Goal: Task Accomplishment & Management: Manage account settings

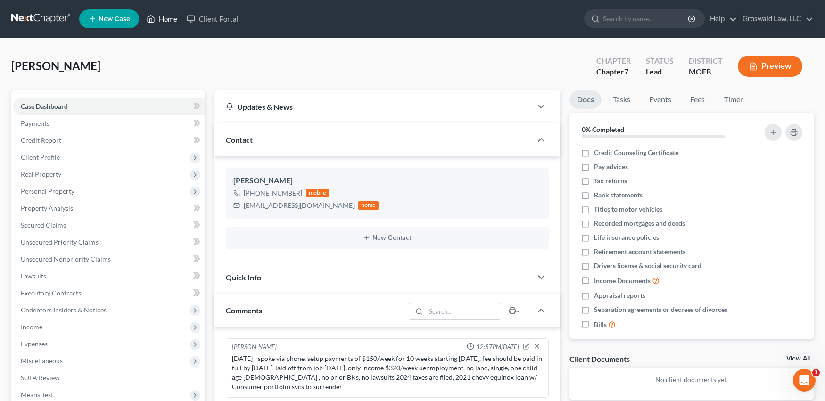
drag, startPoint x: 165, startPoint y: 21, endPoint x: 150, endPoint y: 54, distance: 36.5
click at [165, 21] on link "Home" at bounding box center [162, 18] width 40 height 17
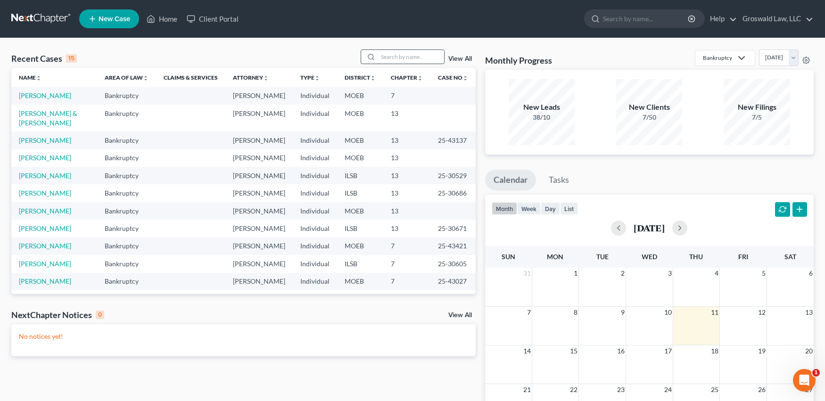
click at [409, 57] on input "search" at bounding box center [411, 57] width 66 height 14
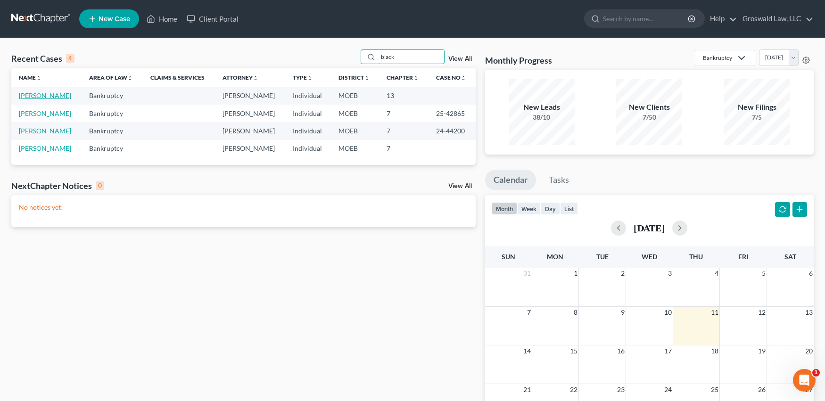
type input "black"
click at [49, 95] on link "[PERSON_NAME]" at bounding box center [45, 95] width 52 height 8
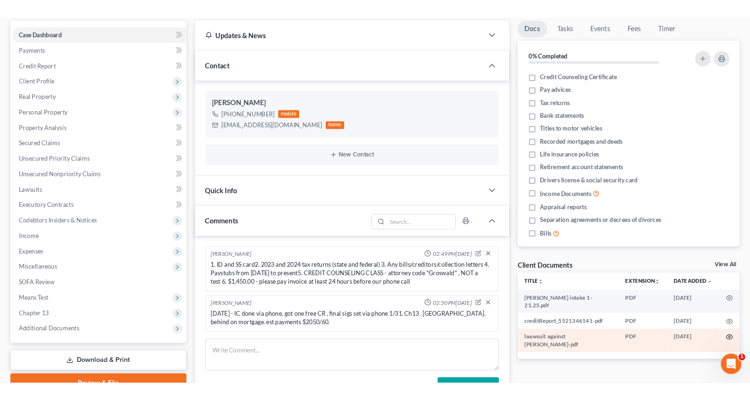
scroll to position [107, 0]
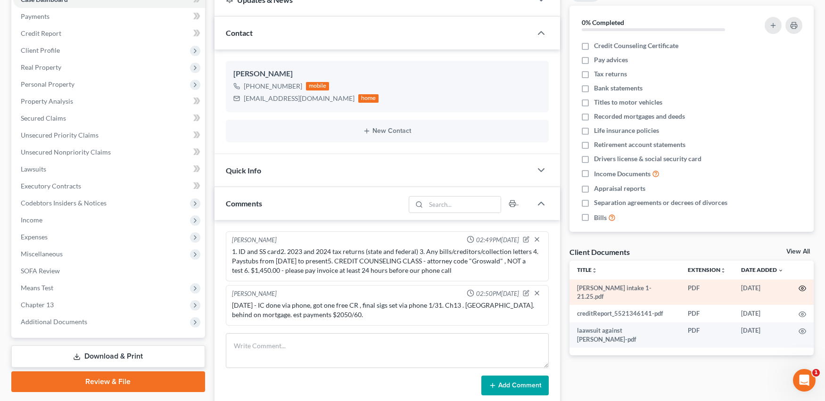
click at [804, 290] on icon "button" at bounding box center [802, 288] width 7 height 5
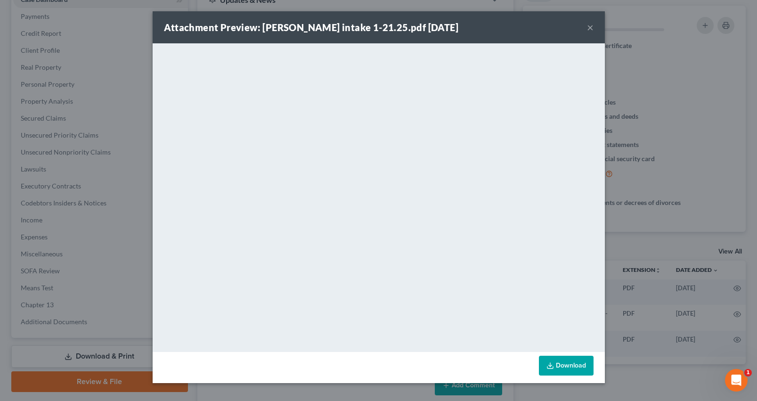
click at [567, 368] on link "Download" at bounding box center [566, 366] width 55 height 20
click at [592, 29] on button "×" at bounding box center [590, 27] width 7 height 11
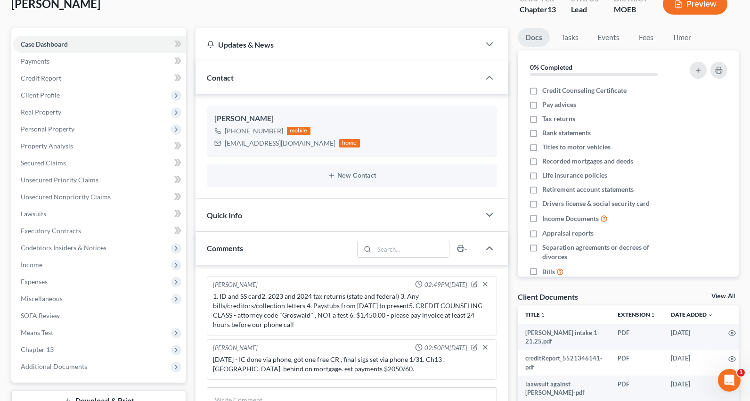
scroll to position [0, 0]
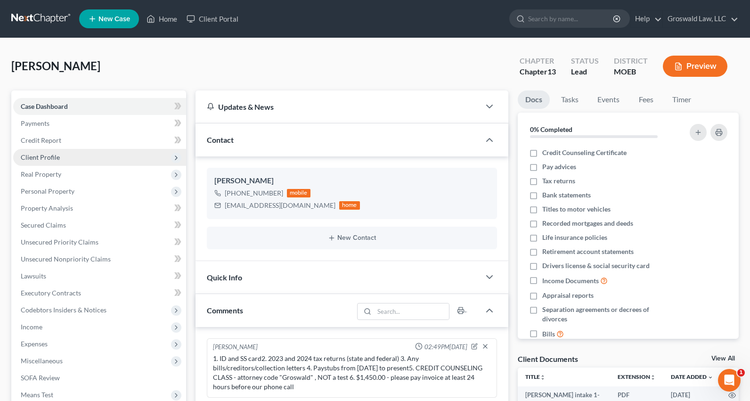
click at [42, 157] on span "Client Profile" at bounding box center [40, 157] width 39 height 8
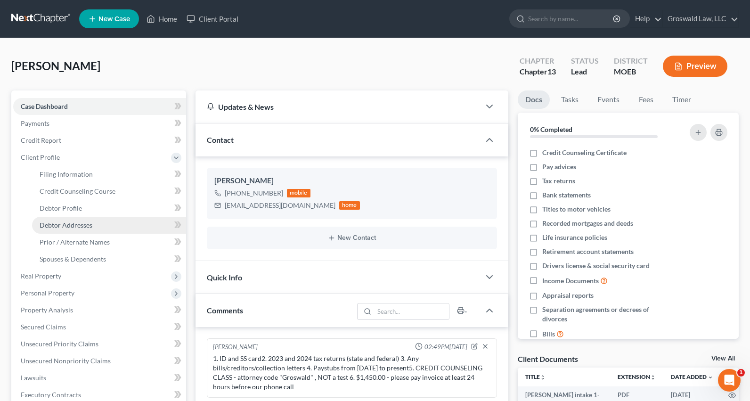
click at [77, 227] on span "Debtor Addresses" at bounding box center [66, 225] width 53 height 8
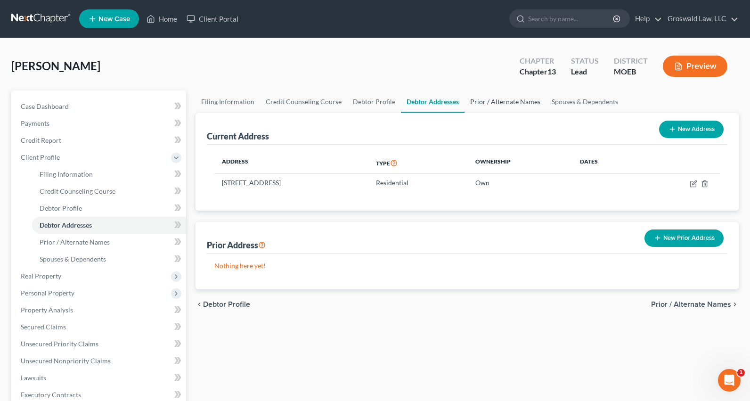
click at [500, 101] on link "Prior / Alternate Names" at bounding box center [506, 101] width 82 height 23
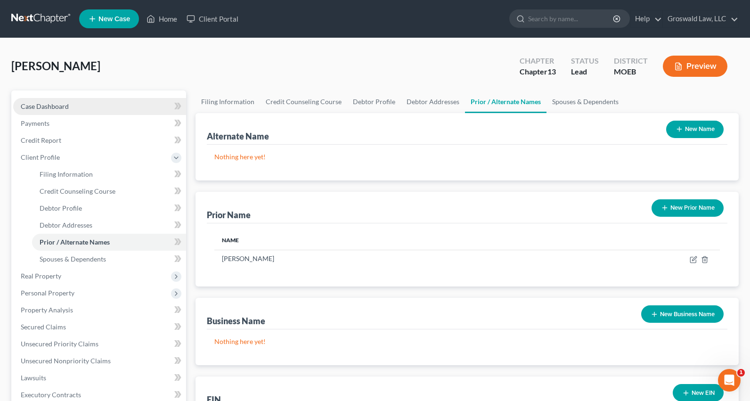
click at [84, 103] on link "Case Dashboard" at bounding box center [99, 106] width 173 height 17
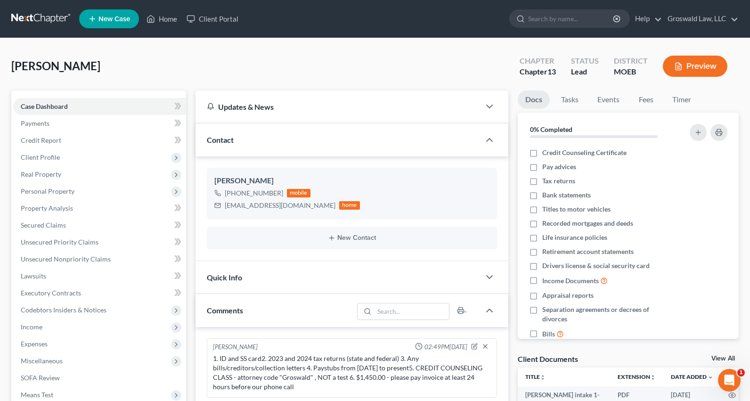
scroll to position [248, 0]
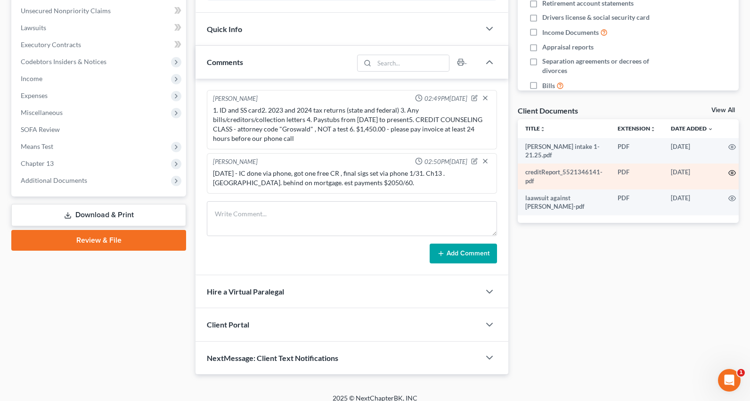
click at [731, 172] on circle "button" at bounding box center [732, 173] width 2 height 2
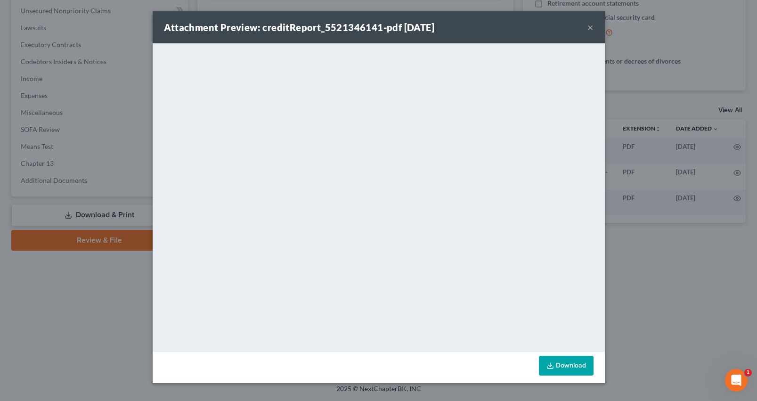
drag, startPoint x: 558, startPoint y: 364, endPoint x: 580, endPoint y: 356, distance: 24.2
click at [558, 365] on link "Download" at bounding box center [566, 366] width 55 height 20
click at [589, 25] on button "×" at bounding box center [590, 27] width 7 height 11
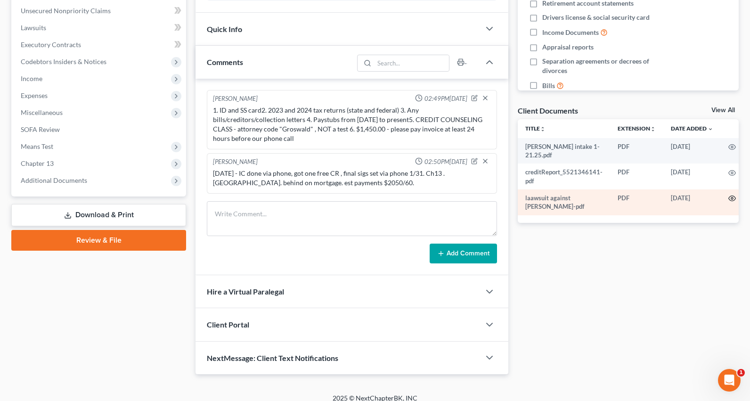
click at [728, 199] on icon "button" at bounding box center [732, 199] width 8 height 8
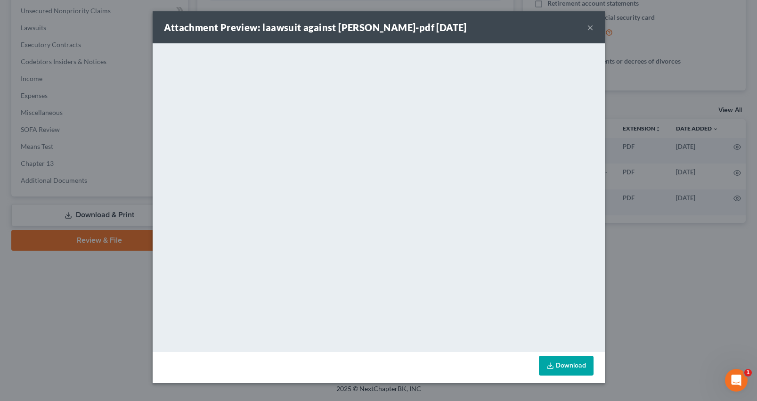
click at [579, 363] on link "Download" at bounding box center [566, 366] width 55 height 20
click at [585, 29] on div "Attachment Preview: laawsuit against [PERSON_NAME]-pdf [DATE] ×" at bounding box center [379, 27] width 452 height 32
click at [590, 30] on button "×" at bounding box center [590, 27] width 7 height 11
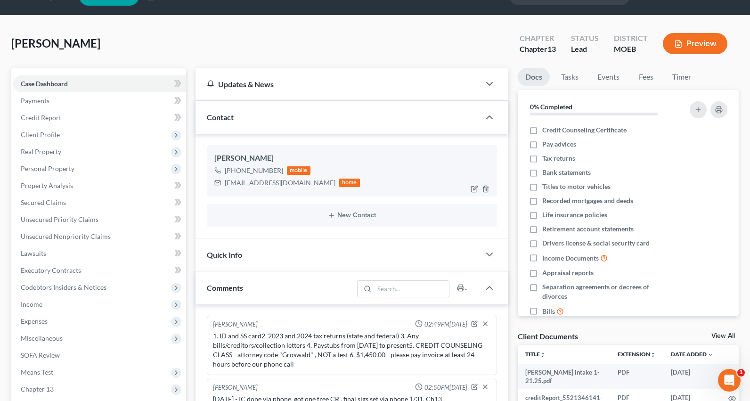
scroll to position [141, 0]
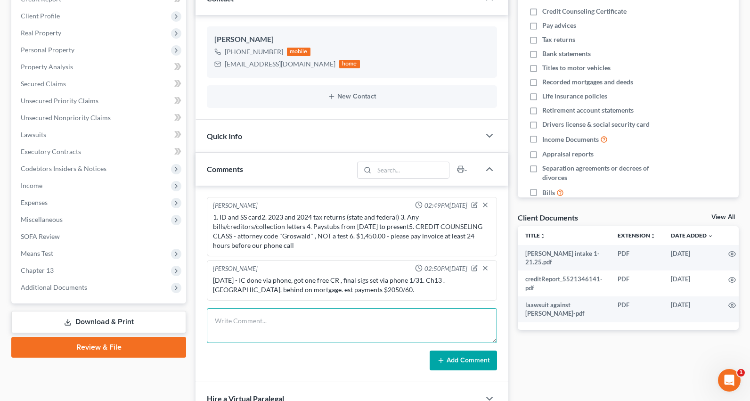
click at [244, 313] on textarea at bounding box center [352, 325] width 290 height 35
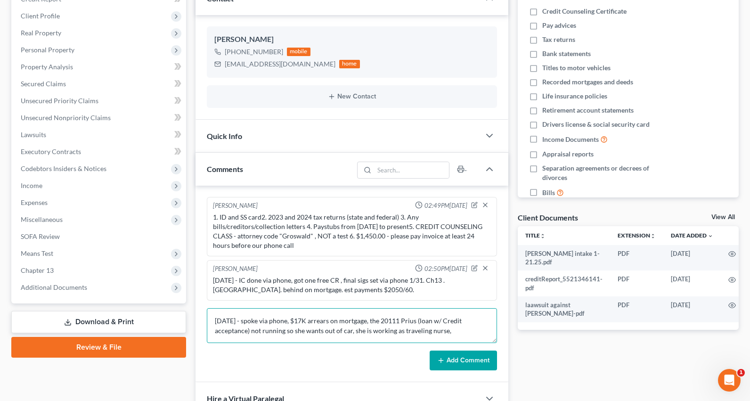
click at [474, 321] on textarea "[DATE] - spoke via phone, $17K arrears on mortgage, the 20111 Prius (loan w/ Cr…" at bounding box center [352, 325] width 290 height 35
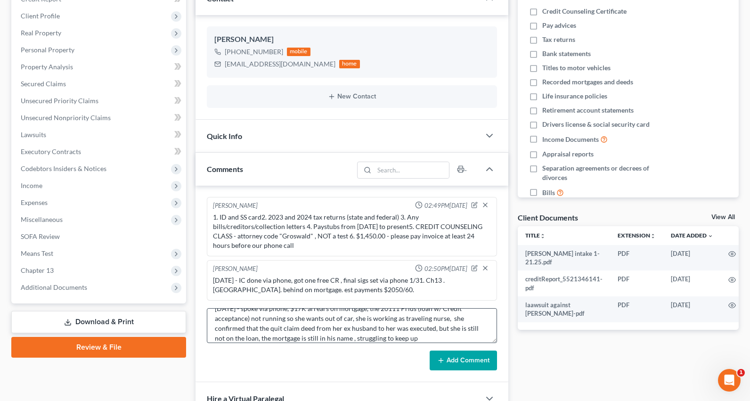
scroll to position [0, 0]
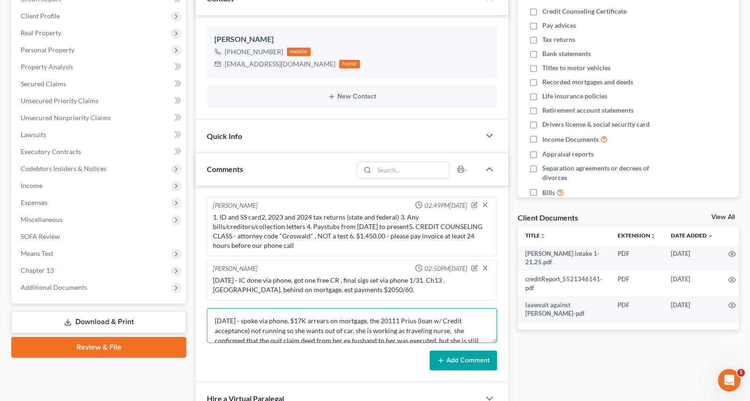
drag, startPoint x: 349, startPoint y: 323, endPoint x: 323, endPoint y: 324, distance: 25.4
click at [323, 324] on textarea "[DATE] - spoke via phone, $17K arrears on mortgage, the 20111 Prius (loan w/ Cr…" at bounding box center [352, 325] width 290 height 35
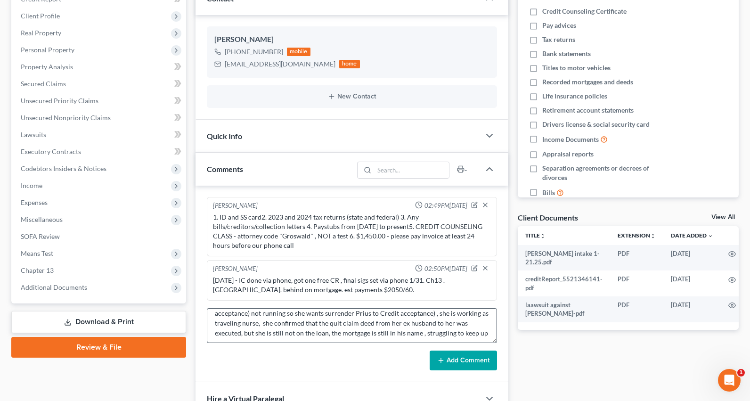
scroll to position [30, 0]
click at [377, 316] on textarea "[DATE] - spoke via phone, $17K arrears on mortgage, the 20111 Prius (loan w/ Cr…" at bounding box center [352, 325] width 290 height 35
click at [359, 319] on textarea "[DATE] - spoke via phone, $17K arrears on mortgage, the 20111 Prius (loan w/ Cr…" at bounding box center [352, 325] width 290 height 35
type textarea "[DATE] - spoke via phone, $17K arrears on mortgage, the 20111 Prius (loan w/ Cr…"
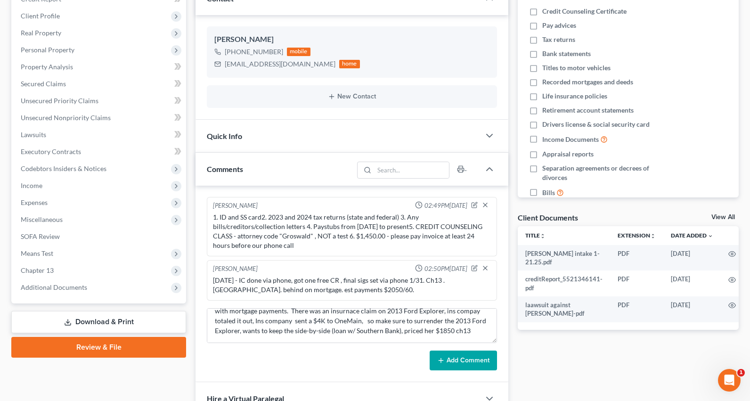
click at [454, 355] on button "Add Comment" at bounding box center [463, 361] width 67 height 20
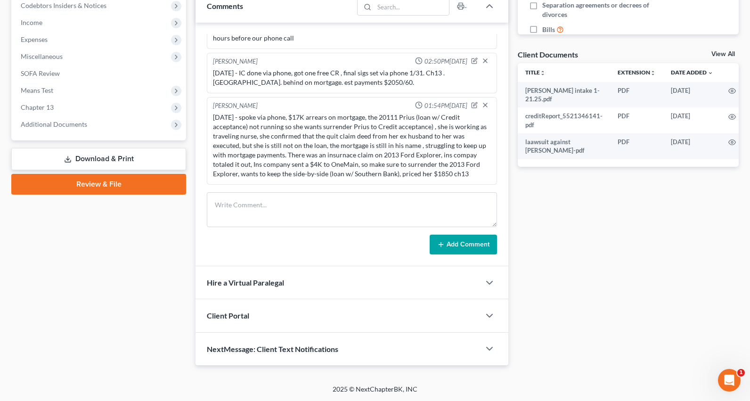
scroll to position [305, 0]
click at [474, 103] on icon "button" at bounding box center [476, 104] width 4 height 4
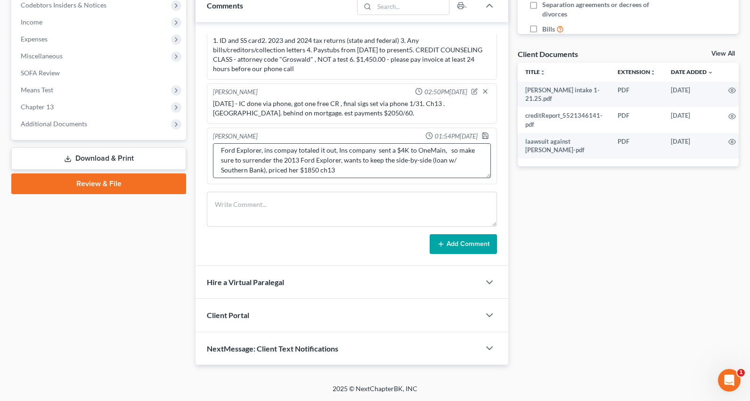
scroll to position [59, 0]
click at [413, 166] on textarea "[DATE] - spoke via phone, $17K arrears on mortgage, the 20111 Prius (loan w/ Cr…" at bounding box center [352, 160] width 278 height 35
type textarea "[DATE] - spoke via phone, $17K arrears on mortgage, the 20111 Prius (loan w/ Cr…"
click at [482, 138] on icon "button" at bounding box center [486, 136] width 8 height 8
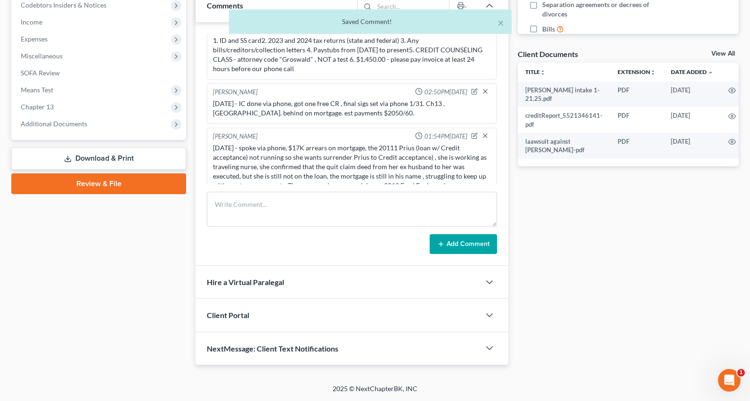
scroll to position [54, 0]
